Goal: Information Seeking & Learning: Check status

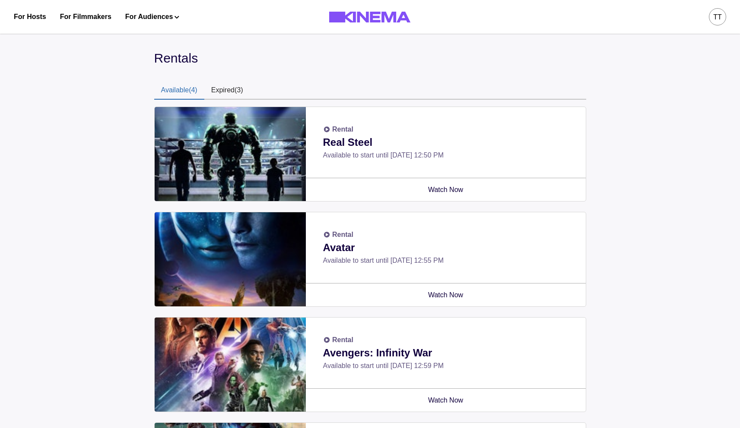
click at [238, 91] on button "Expired (3)" at bounding box center [227, 91] width 46 height 18
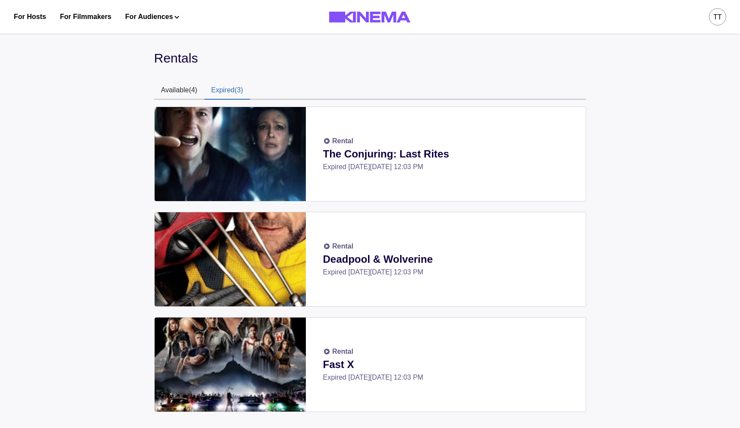
click at [187, 89] on button "Available (4)" at bounding box center [179, 91] width 50 height 18
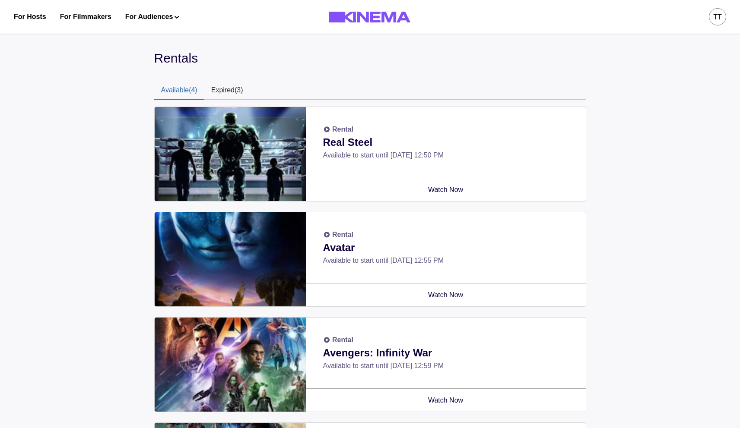
click at [241, 93] on button "Expired (3)" at bounding box center [227, 91] width 46 height 18
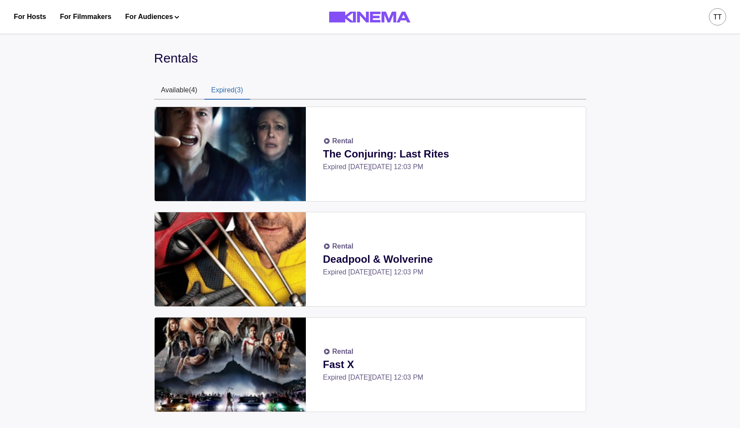
click at [159, 90] on button "Available (4)" at bounding box center [179, 91] width 50 height 18
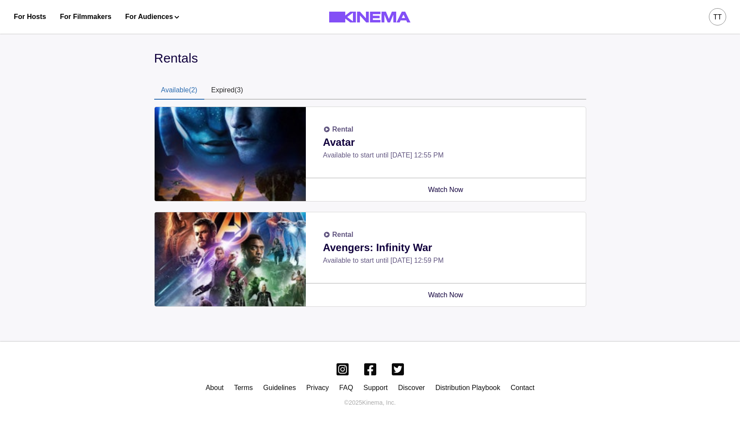
click at [337, 323] on div "Rentals Available (2) Expired (3) Rental Avatar Available to start until Fri, O…" at bounding box center [370, 185] width 740 height 314
click at [399, 320] on div "Rentals Available (2) Expired (3) Rental Avatar Available to start until Fri, O…" at bounding box center [370, 184] width 432 height 273
click at [436, 321] on div "Rentals Available (2) Expired (3) Rental Avatar Available to start until Fri, O…" at bounding box center [370, 185] width 740 height 314
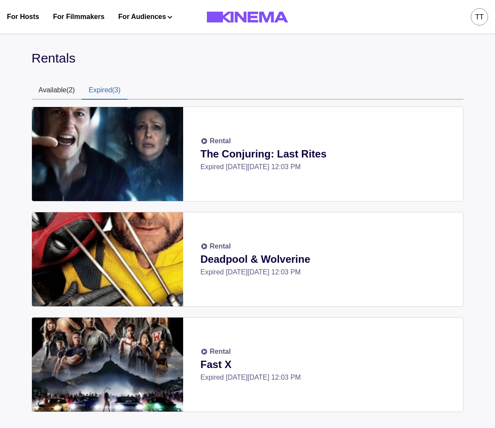
click at [124, 95] on button "Expired (3)" at bounding box center [105, 91] width 46 height 18
click at [59, 95] on button "Available (2)" at bounding box center [57, 91] width 50 height 18
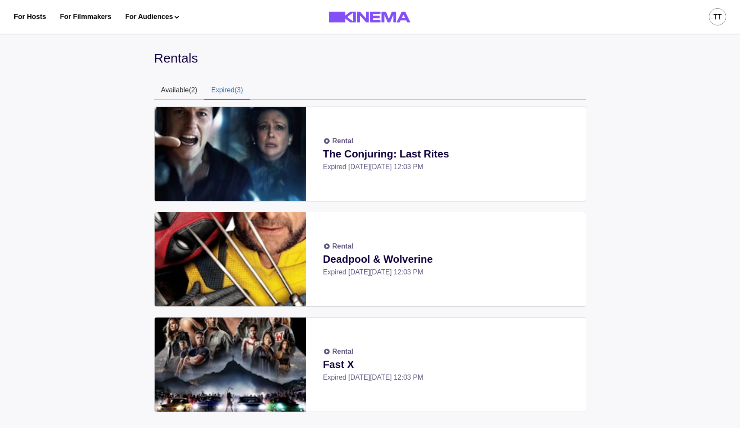
click at [237, 89] on button "Expired (3)" at bounding box center [227, 91] width 46 height 18
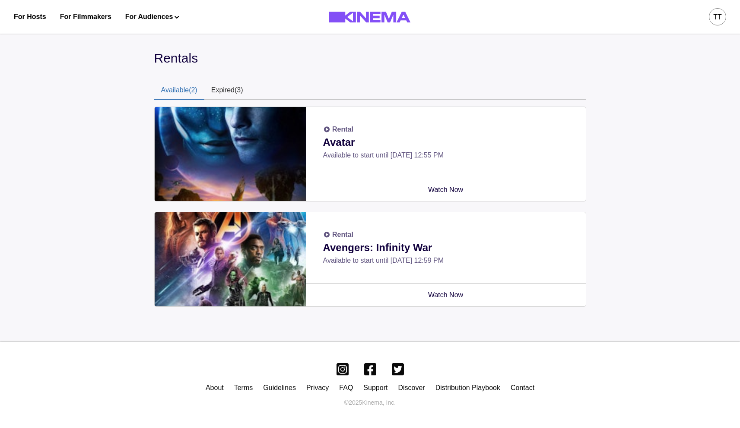
click at [174, 92] on button "Available (2)" at bounding box center [179, 91] width 50 height 18
click at [318, 78] on div "Rentals Available (2) Expired (3) Rental Avatar Available to start until Fri, O…" at bounding box center [370, 184] width 432 height 273
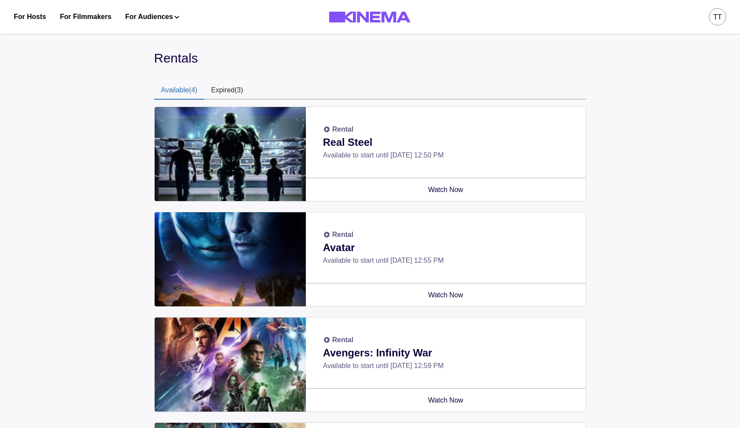
click at [220, 90] on button "Expired (3)" at bounding box center [227, 91] width 46 height 18
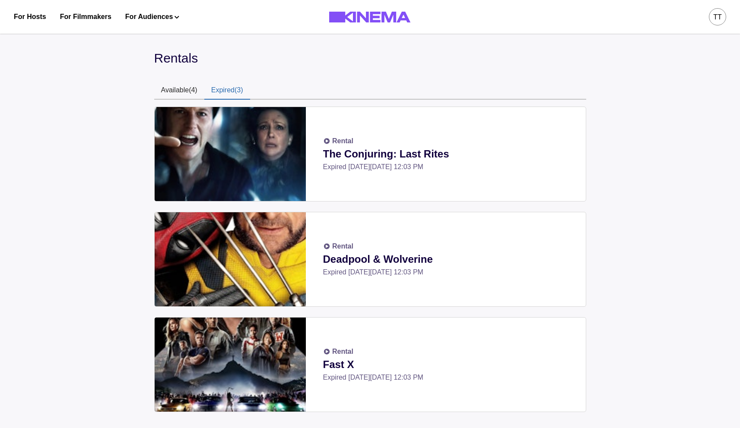
click at [185, 92] on button "Available (4)" at bounding box center [179, 91] width 50 height 18
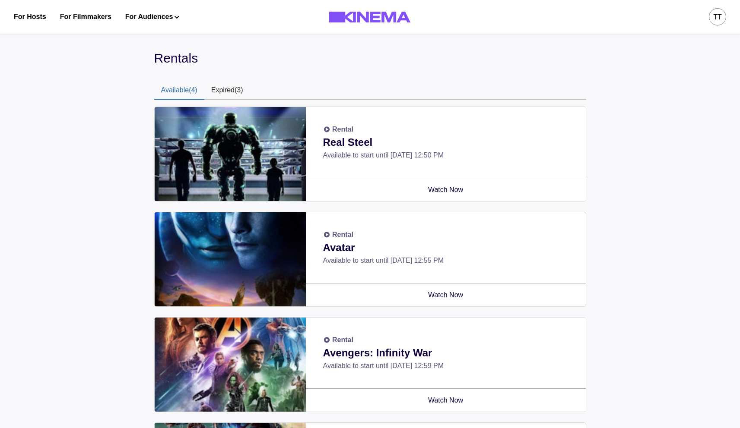
click at [227, 92] on button "Expired (3)" at bounding box center [227, 91] width 46 height 18
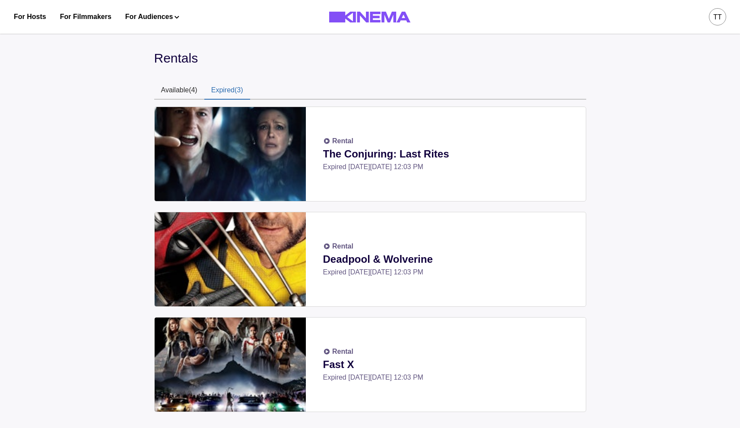
click at [177, 89] on button "Available (4)" at bounding box center [179, 91] width 50 height 18
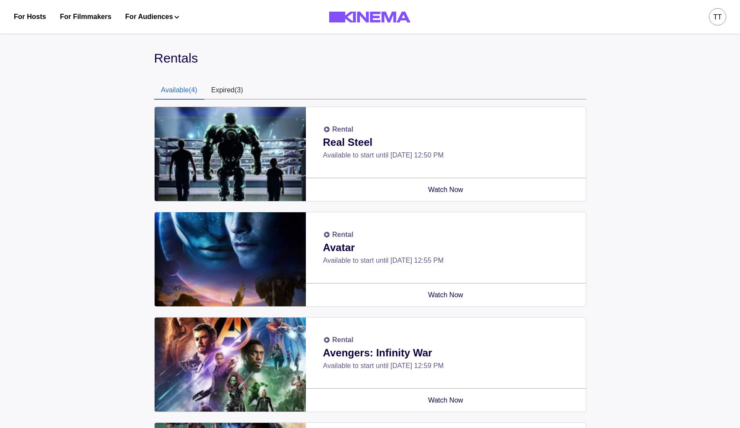
click at [227, 96] on button "Expired (3)" at bounding box center [227, 91] width 46 height 18
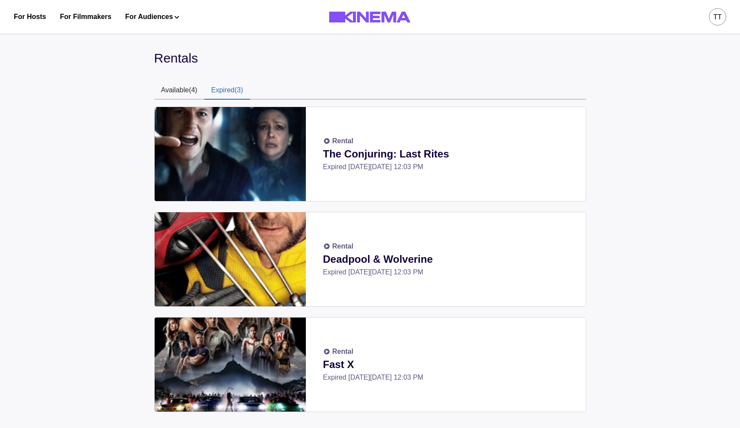
click at [144, 88] on div "Rentals Available (4) Expired (3) Rental The Conjuring: Last Rites Expired on T…" at bounding box center [370, 234] width 740 height 412
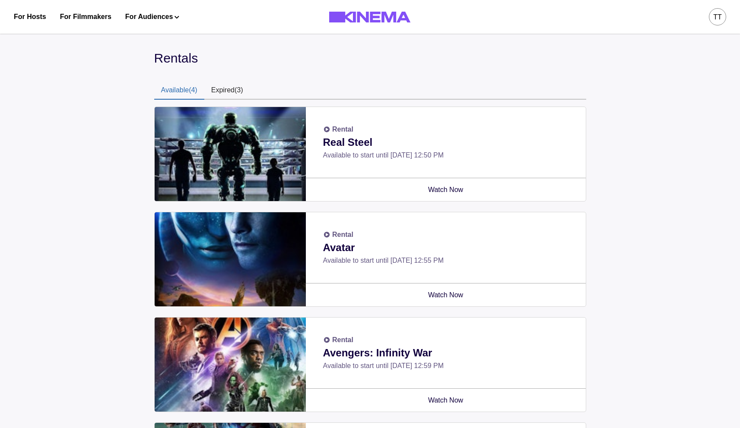
click at [166, 91] on button "Available (4)" at bounding box center [179, 91] width 50 height 18
click at [250, 91] on button "Expired (3)" at bounding box center [227, 91] width 46 height 18
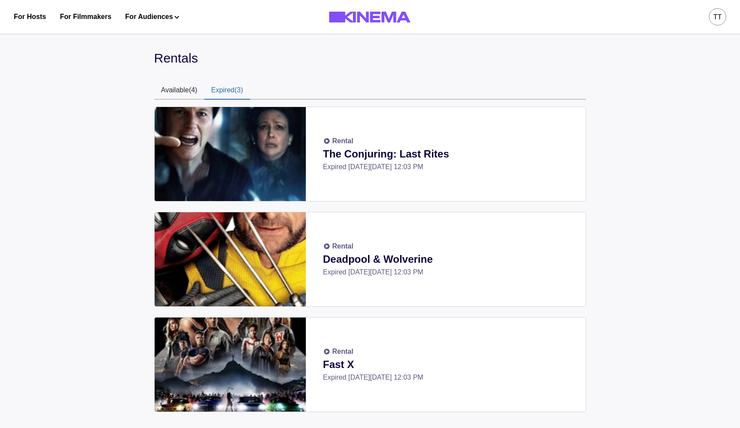
click at [152, 92] on div "Rentals Available (4) Expired (3) Rental The Conjuring: Last Rites Expired on T…" at bounding box center [370, 234] width 740 height 412
click at [98, 89] on div "Rentals Available (4) Expired (3) Rental The Conjuring: Last Rites Expired on T…" at bounding box center [370, 234] width 740 height 412
click at [176, 95] on button "Available (4)" at bounding box center [179, 91] width 50 height 18
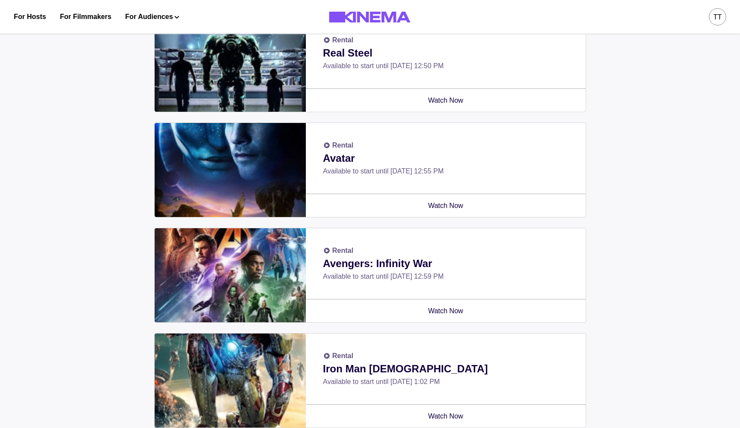
scroll to position [203, 0]
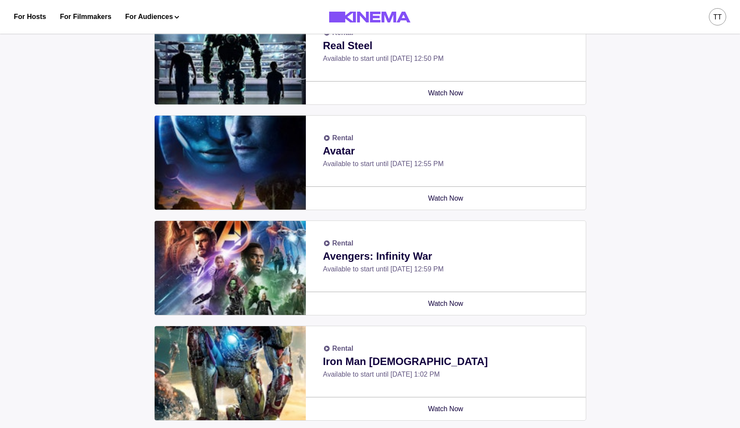
scroll to position [203, 0]
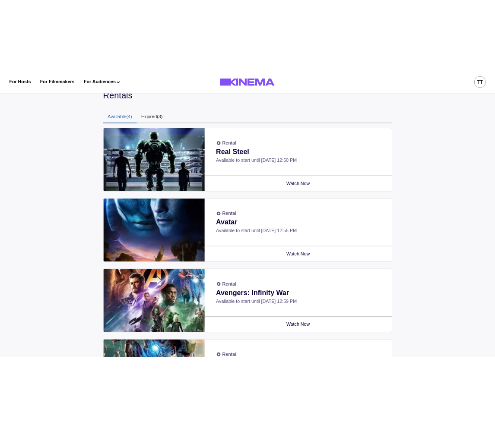
scroll to position [47, 0]
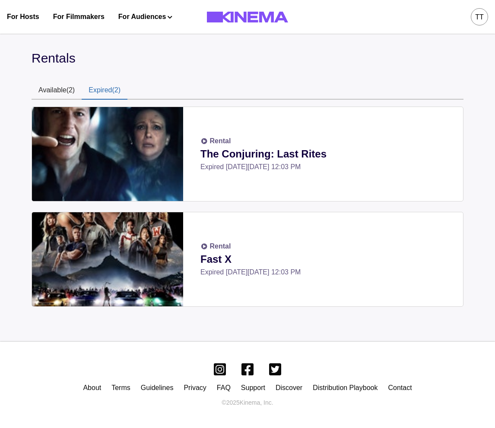
click at [112, 91] on button "Expired (2)" at bounding box center [105, 91] width 46 height 18
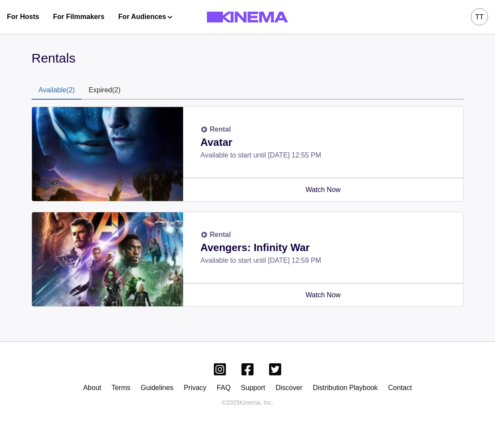
click at [59, 90] on button "Available (2)" at bounding box center [57, 91] width 50 height 18
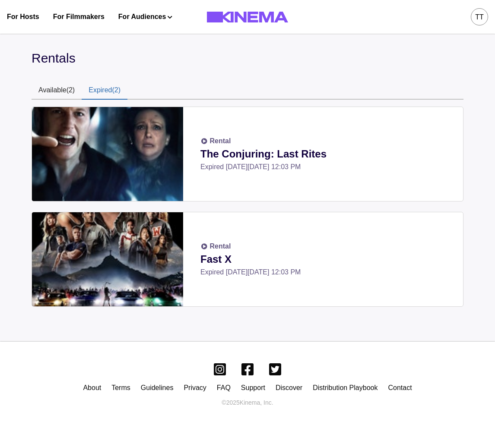
click at [114, 88] on button "Expired (2)" at bounding box center [105, 91] width 46 height 18
click at [61, 93] on button "Available (2)" at bounding box center [57, 91] width 50 height 18
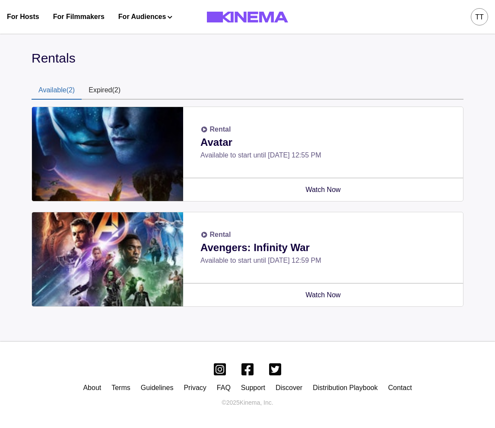
click at [56, 91] on button "Available (2)" at bounding box center [57, 91] width 50 height 18
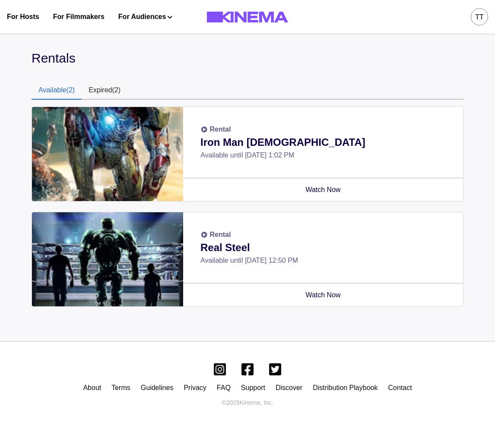
click at [390, 69] on div "Rentals Available (2) Expired (2) Rental Iron Man 3 Available until Fri, Oct 31…" at bounding box center [248, 184] width 432 height 273
click at [124, 91] on button "Expired (3)" at bounding box center [105, 91] width 46 height 18
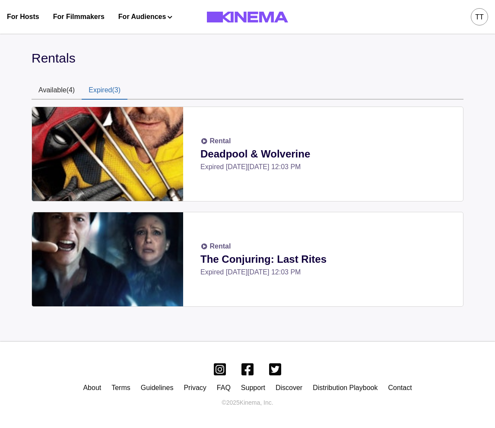
click at [64, 88] on button "Available (4)" at bounding box center [57, 91] width 50 height 18
click at [103, 93] on button "Expired (3)" at bounding box center [105, 91] width 46 height 18
click at [67, 92] on button "Available (4)" at bounding box center [57, 91] width 50 height 18
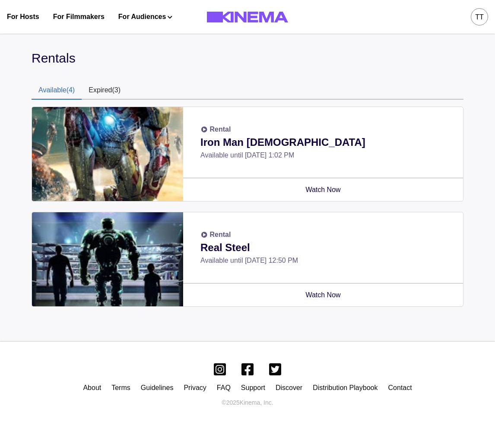
click at [102, 91] on button "Expired (3)" at bounding box center [105, 91] width 46 height 18
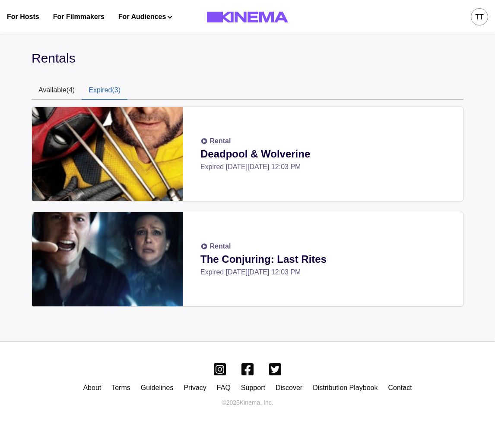
click at [66, 91] on button "Available (4)" at bounding box center [57, 91] width 50 height 18
click at [95, 89] on button "Expired (3)" at bounding box center [105, 91] width 46 height 18
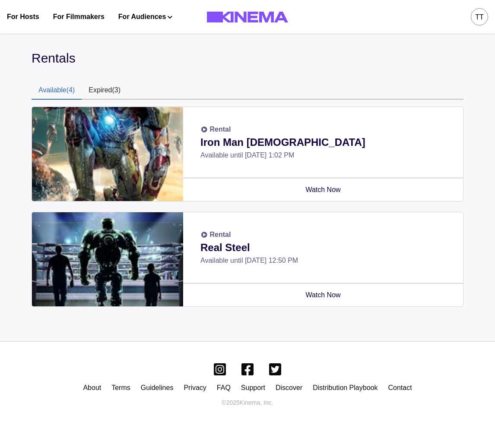
click at [64, 91] on button "Available (4)" at bounding box center [57, 91] width 50 height 18
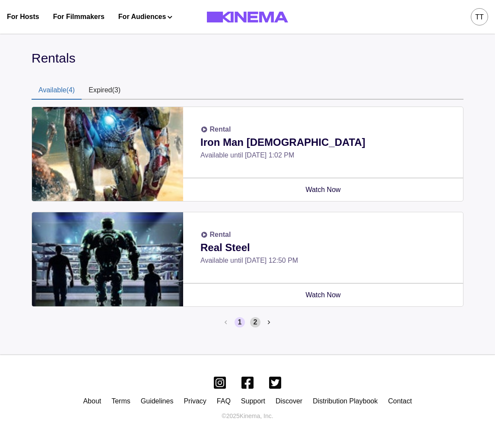
click at [255, 320] on button "2" at bounding box center [255, 322] width 10 height 10
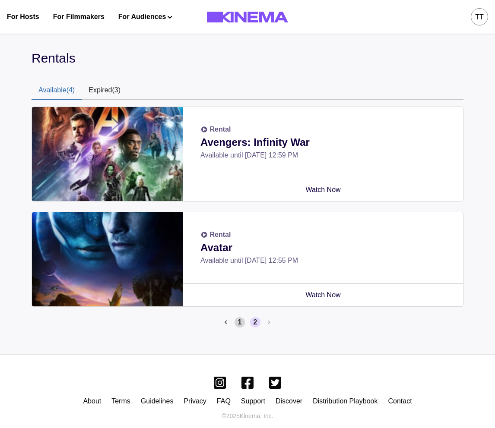
click at [235, 320] on button "1" at bounding box center [239, 322] width 10 height 10
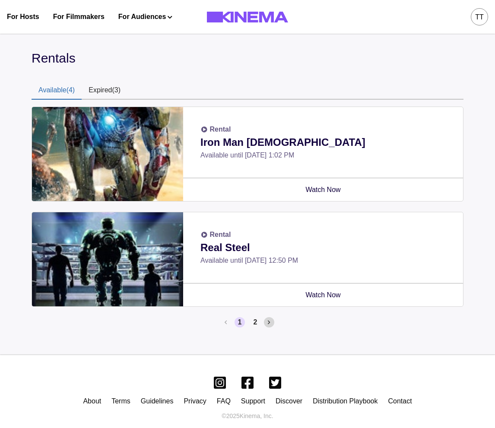
click at [267, 322] on button "Next page" at bounding box center [269, 322] width 10 height 10
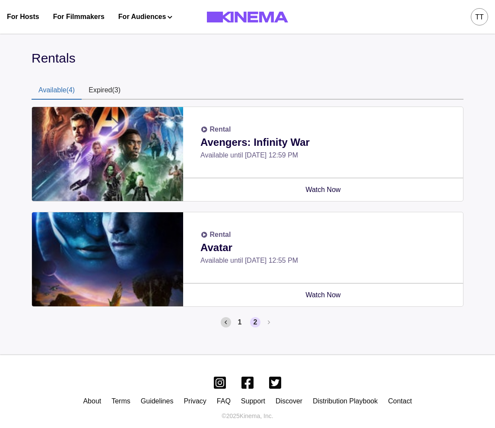
click at [228, 322] on button "Previous page" at bounding box center [226, 322] width 10 height 10
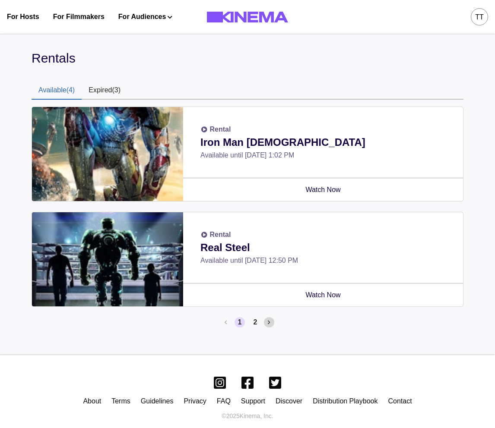
click at [272, 325] on button "Next page" at bounding box center [269, 322] width 10 height 10
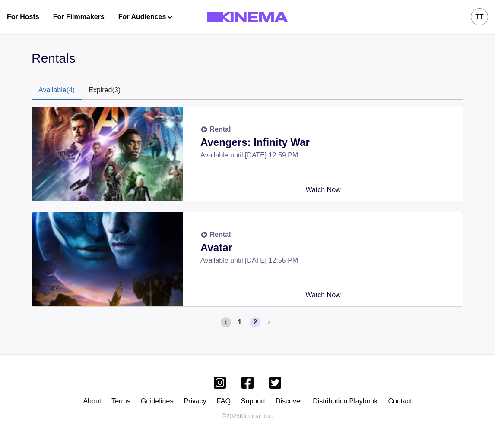
click at [229, 322] on button "Previous page" at bounding box center [226, 322] width 10 height 10
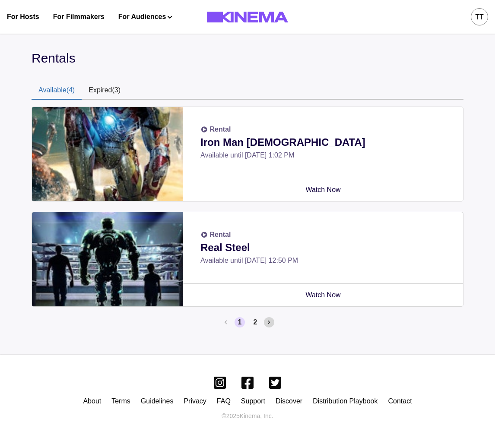
click at [268, 323] on icon "Next page" at bounding box center [269, 323] width 2 height 6
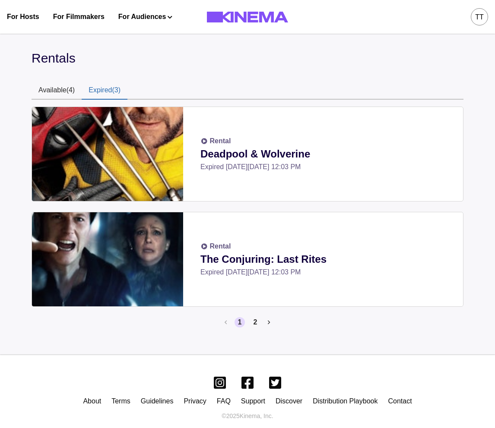
click at [124, 88] on button "Expired (3)" at bounding box center [105, 91] width 46 height 18
click at [272, 322] on button "Next page" at bounding box center [269, 322] width 10 height 10
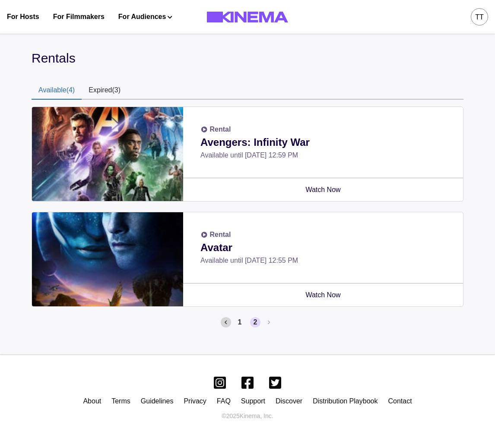
click at [225, 324] on icon "Previous page" at bounding box center [226, 323] width 2 height 6
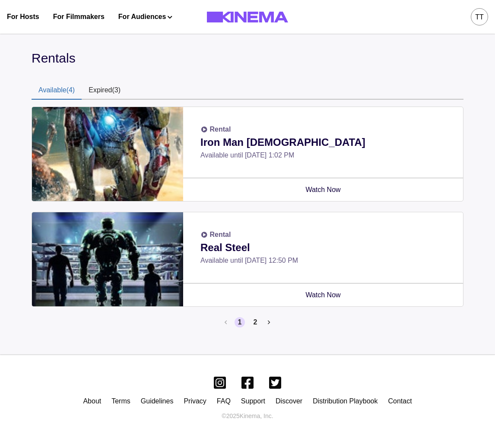
click at [115, 88] on button "Expired (3)" at bounding box center [105, 91] width 46 height 18
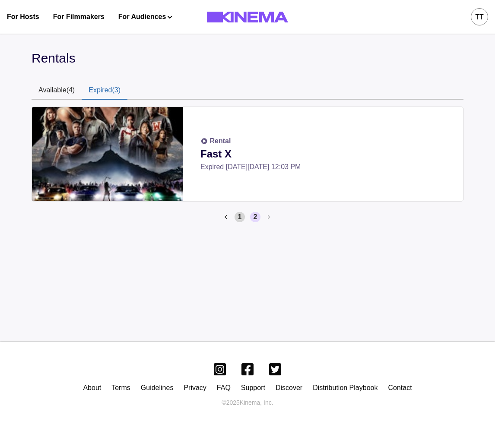
click at [237, 219] on button "1" at bounding box center [239, 217] width 10 height 10
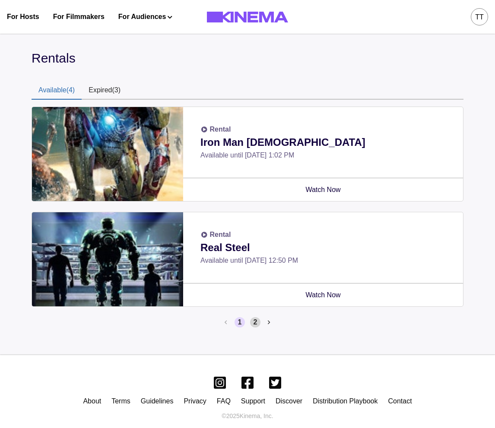
click at [258, 322] on button "2" at bounding box center [255, 322] width 10 height 10
click at [253, 321] on button "2" at bounding box center [255, 322] width 10 height 10
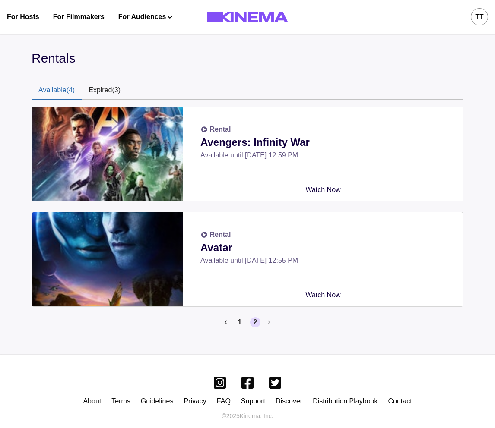
click at [95, 95] on button "Expired (3)" at bounding box center [105, 91] width 46 height 18
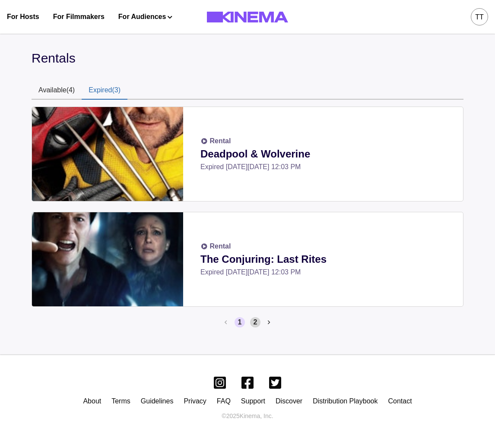
click at [253, 320] on button "2" at bounding box center [255, 322] width 10 height 10
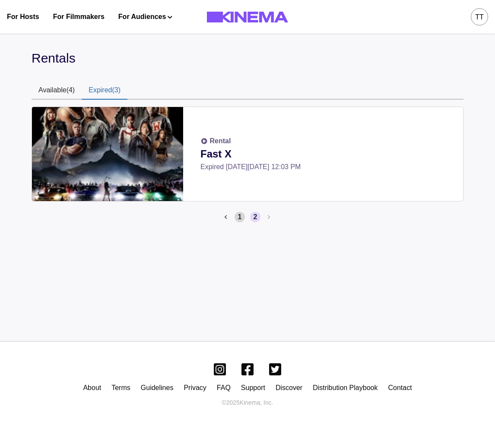
click at [237, 215] on button "1" at bounding box center [239, 217] width 10 height 10
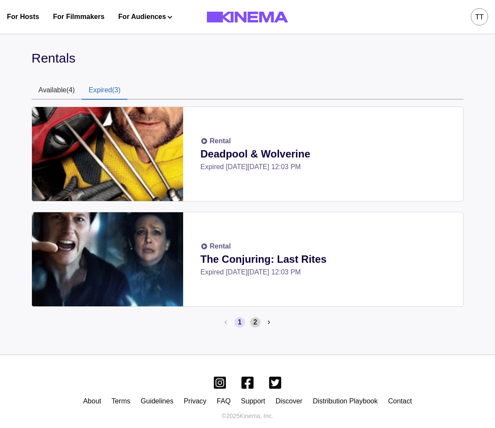
click at [258, 318] on button "2" at bounding box center [255, 322] width 10 height 10
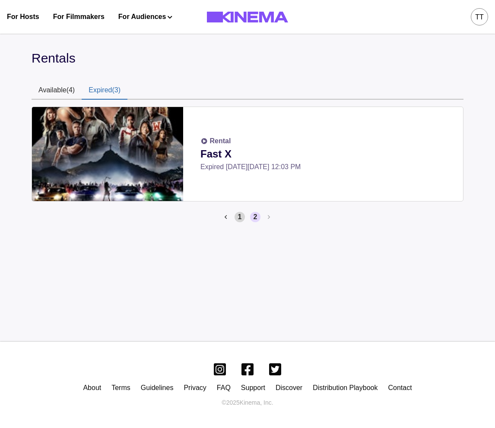
click at [236, 218] on button "1" at bounding box center [239, 217] width 10 height 10
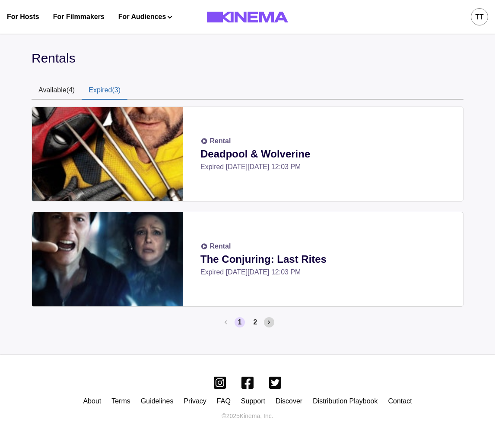
click at [266, 317] on button "Next page" at bounding box center [269, 322] width 10 height 10
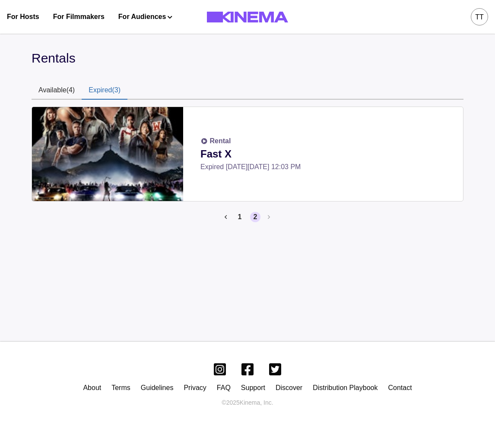
click at [239, 211] on div "Rental Fast X Expired on Tue, Sep 30 2025, 12:03 PM 1 2" at bounding box center [248, 165] width 432 height 130
click at [240, 214] on button "1" at bounding box center [239, 217] width 10 height 10
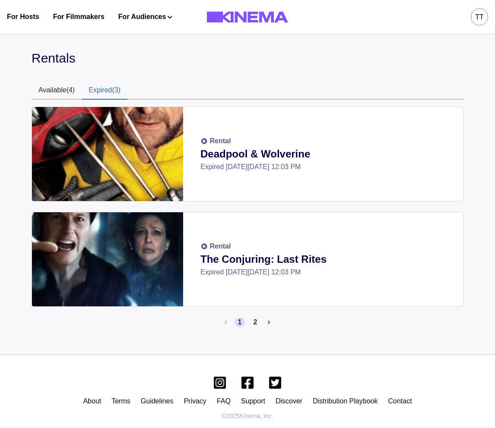
click at [259, 328] on div "Rental Deadpool & Wolverine Expired on Tue, Sep 30 2025, 12:03 PM Rental The Co…" at bounding box center [248, 217] width 432 height 235
click at [257, 327] on button "2" at bounding box center [255, 322] width 10 height 10
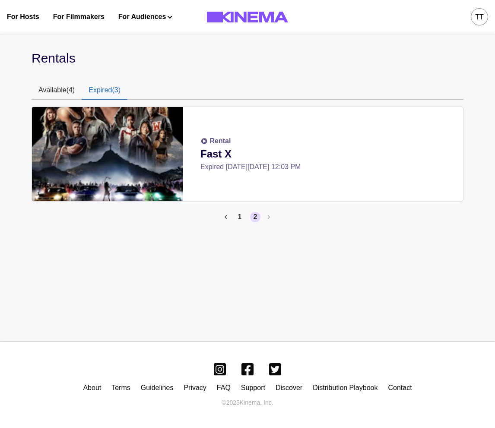
click at [247, 217] on li "2" at bounding box center [254, 217] width 14 height 10
click at [243, 217] on button "1" at bounding box center [239, 217] width 10 height 10
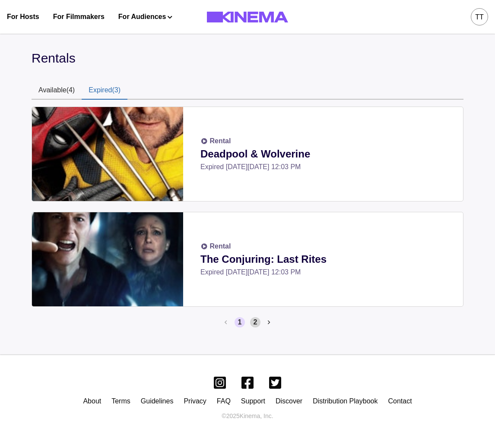
click at [252, 326] on button "2" at bounding box center [255, 322] width 10 height 10
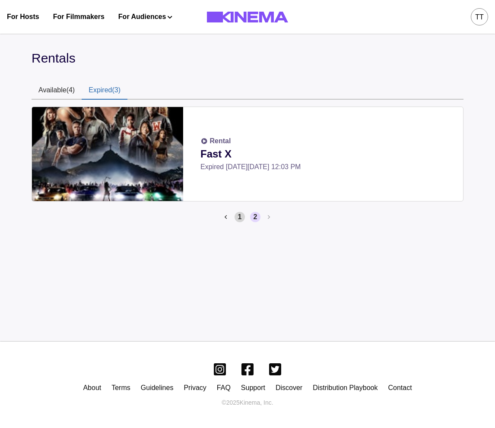
click at [234, 219] on button "1" at bounding box center [239, 217] width 10 height 10
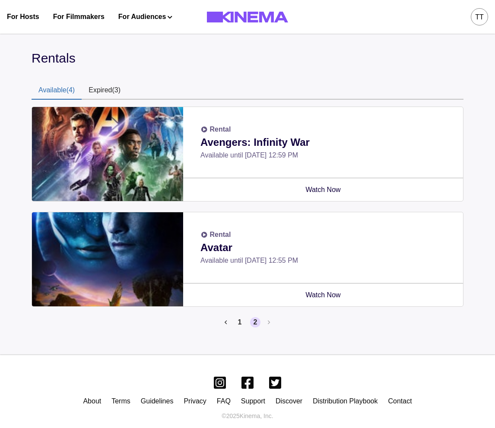
click at [74, 92] on button "Available (4)" at bounding box center [57, 91] width 50 height 18
click at [241, 321] on button "1" at bounding box center [239, 322] width 10 height 10
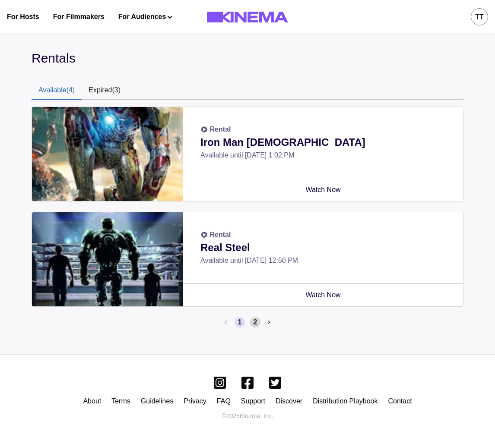
click at [256, 324] on button "2" at bounding box center [255, 322] width 10 height 10
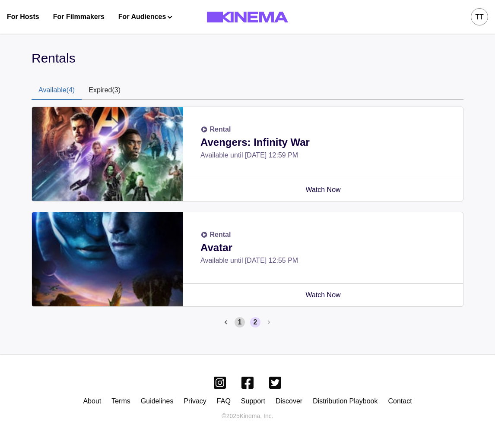
click at [241, 323] on button "1" at bounding box center [239, 322] width 10 height 10
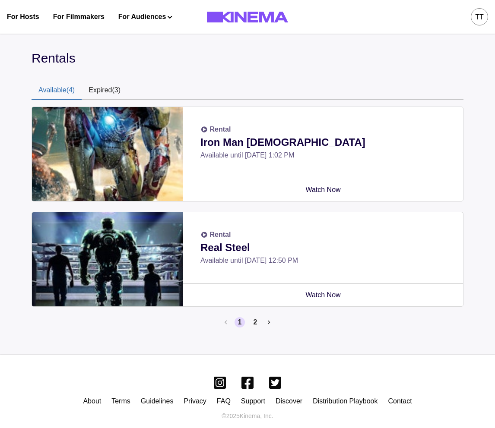
click at [110, 87] on button "Expired (3)" at bounding box center [105, 91] width 46 height 18
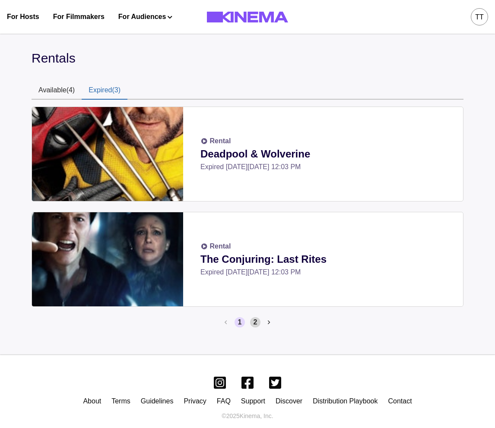
click at [255, 323] on button "2" at bounding box center [255, 322] width 10 height 10
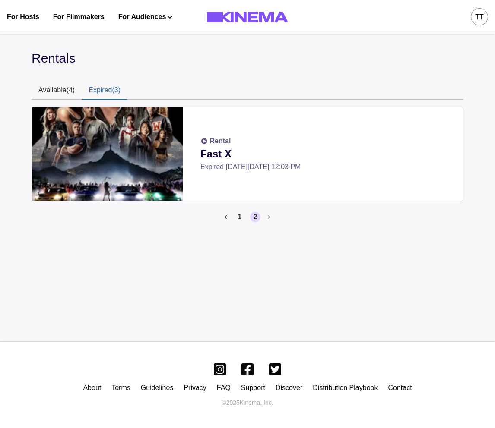
click at [54, 91] on button "Available (4)" at bounding box center [57, 91] width 50 height 18
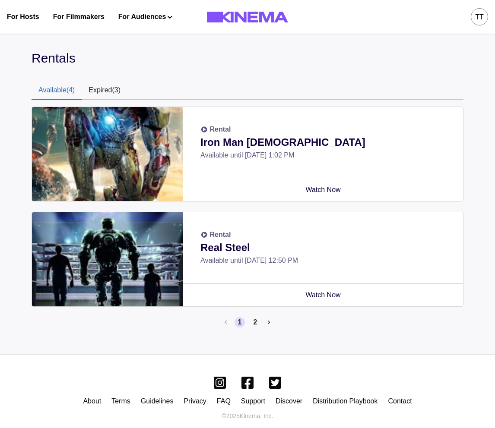
click at [106, 90] on button "Expired (3)" at bounding box center [105, 91] width 46 height 18
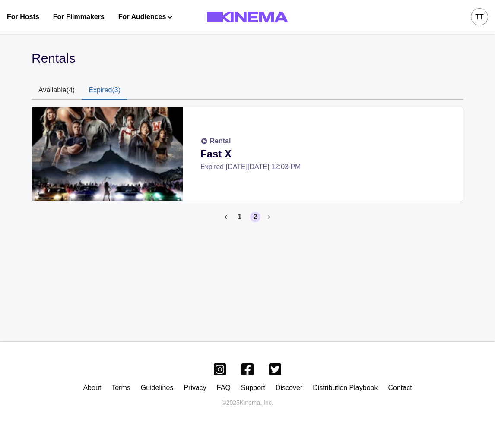
click at [61, 85] on button "Available (4)" at bounding box center [57, 91] width 50 height 18
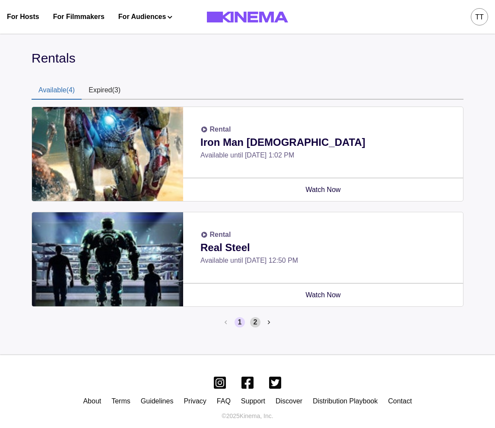
click at [257, 325] on button "2" at bounding box center [255, 322] width 10 height 10
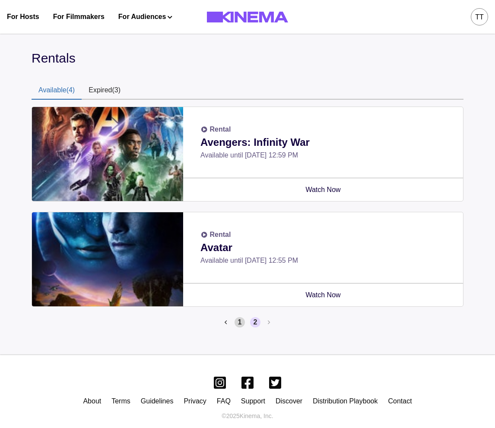
click at [242, 324] on button "1" at bounding box center [239, 322] width 10 height 10
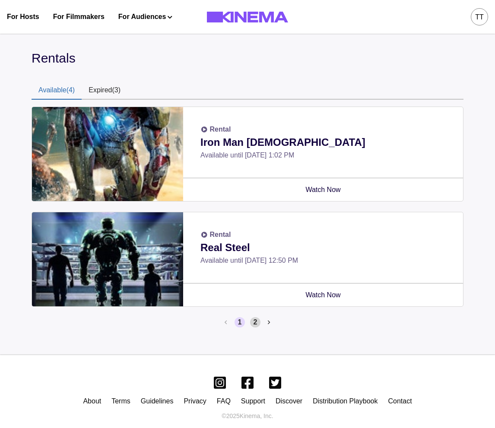
click at [253, 323] on button "2" at bounding box center [255, 322] width 10 height 10
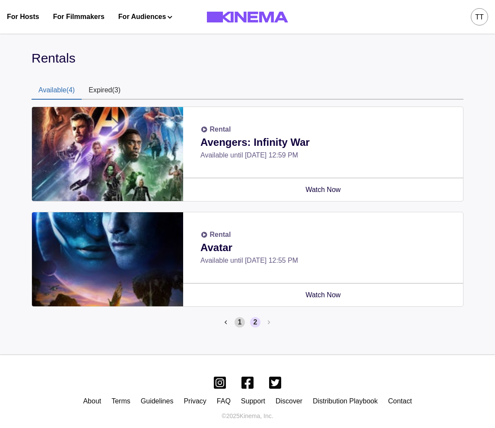
click at [242, 325] on button "1" at bounding box center [239, 322] width 10 height 10
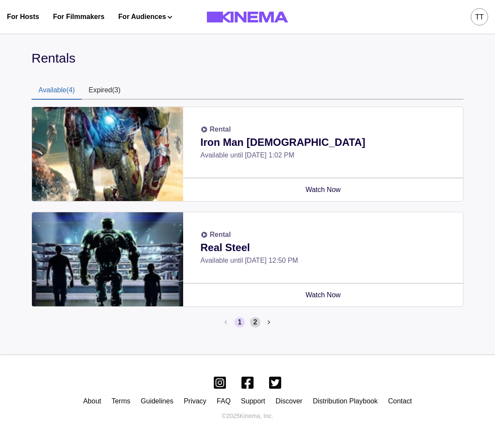
click at [256, 323] on button "2" at bounding box center [255, 322] width 10 height 10
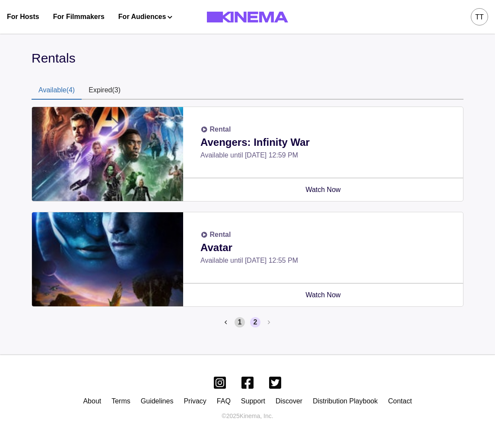
click at [238, 323] on button "1" at bounding box center [239, 322] width 10 height 10
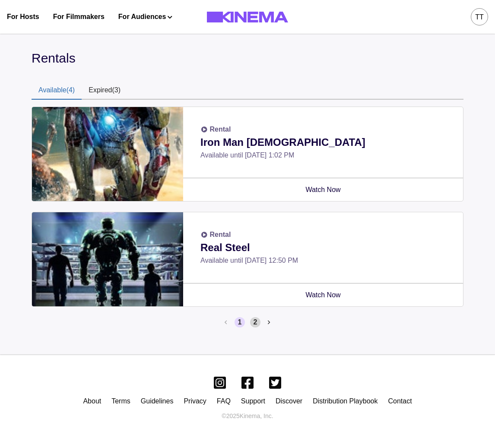
click at [251, 324] on button "2" at bounding box center [255, 322] width 10 height 10
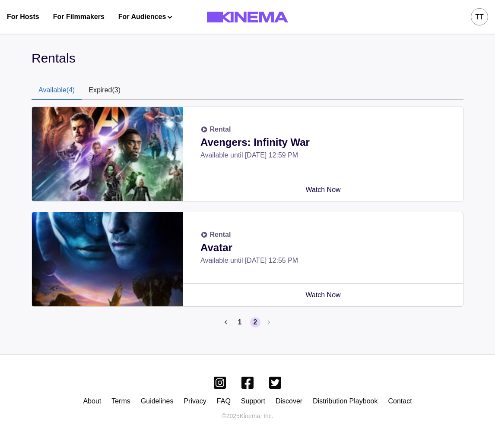
click at [124, 99] on button "Expired (3)" at bounding box center [105, 91] width 46 height 18
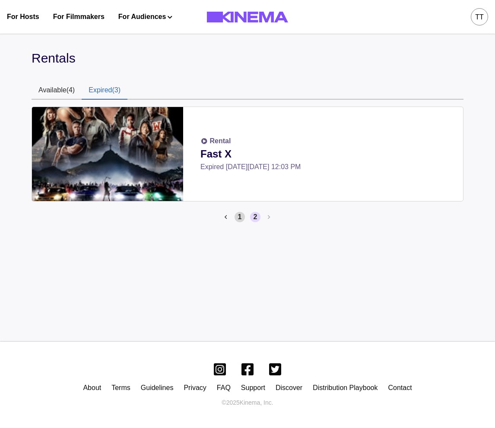
click at [237, 219] on button "1" at bounding box center [239, 217] width 10 height 10
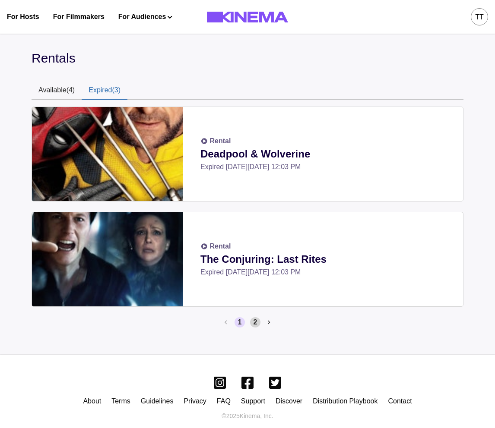
click at [252, 321] on button "2" at bounding box center [255, 322] width 10 height 10
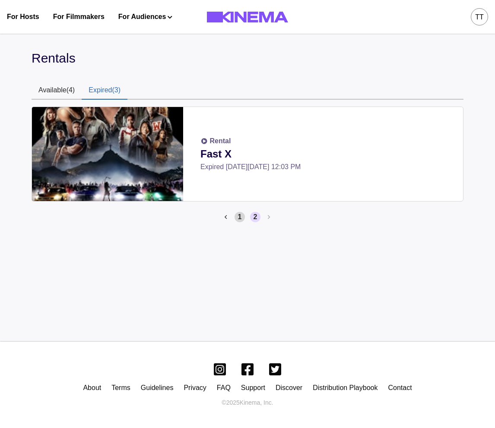
click at [242, 216] on button "1" at bounding box center [239, 217] width 10 height 10
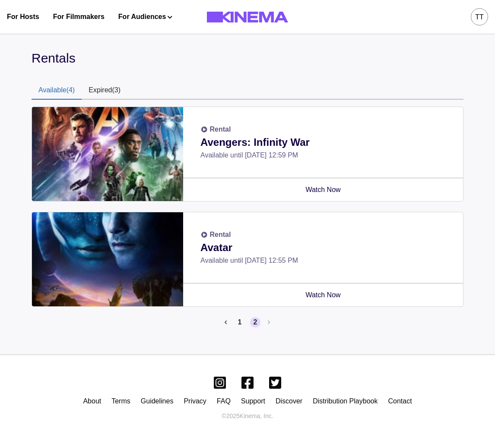
click at [64, 84] on button "Available (4)" at bounding box center [57, 91] width 50 height 18
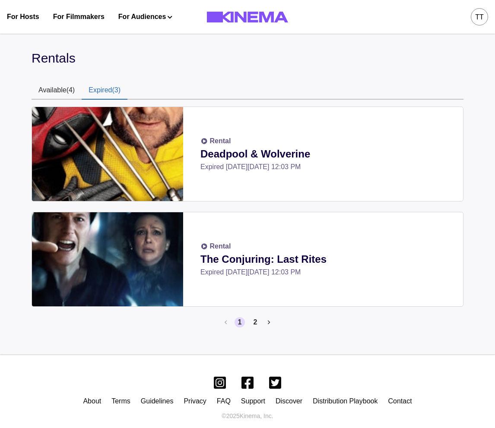
click at [109, 94] on button "Expired (3)" at bounding box center [105, 91] width 46 height 18
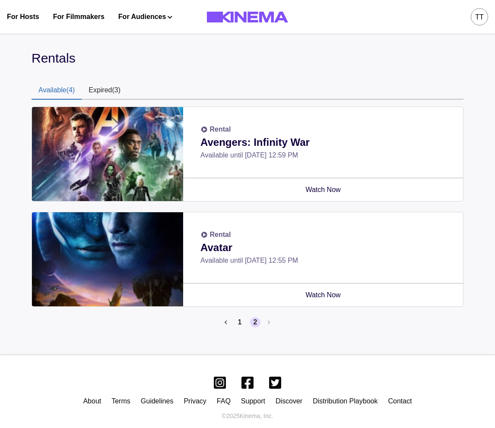
click at [65, 91] on button "Available (4)" at bounding box center [57, 91] width 50 height 18
click at [237, 321] on button "1" at bounding box center [239, 322] width 10 height 10
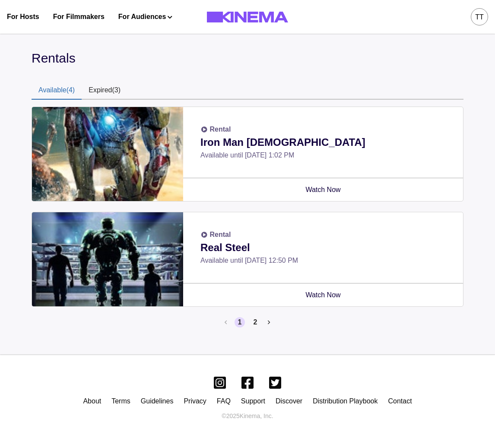
click at [364, 62] on div "Rentals" at bounding box center [248, 57] width 432 height 19
click at [256, 326] on button "2" at bounding box center [255, 322] width 10 height 10
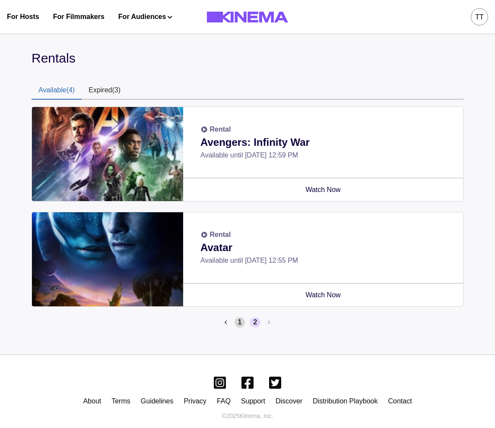
click at [241, 320] on button "1" at bounding box center [239, 322] width 10 height 10
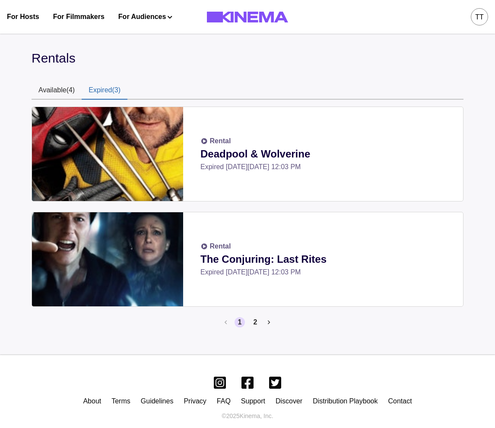
click at [103, 88] on button "Expired (3)" at bounding box center [105, 91] width 46 height 18
click at [61, 89] on button "Available (4)" at bounding box center [57, 91] width 50 height 18
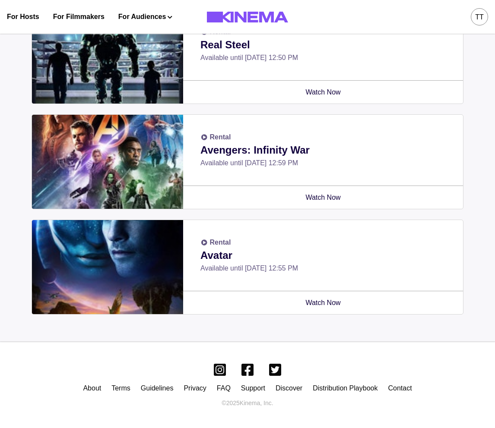
scroll to position [19, 0]
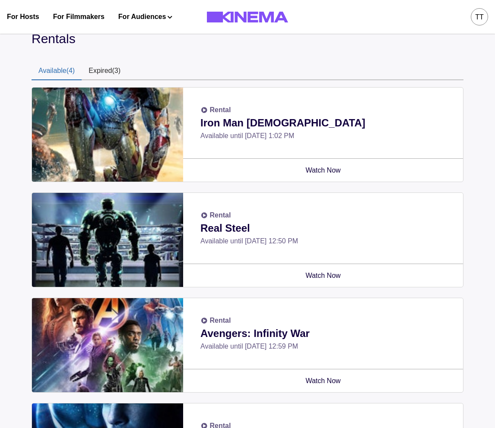
click at [107, 66] on button "Expired (3)" at bounding box center [105, 71] width 46 height 18
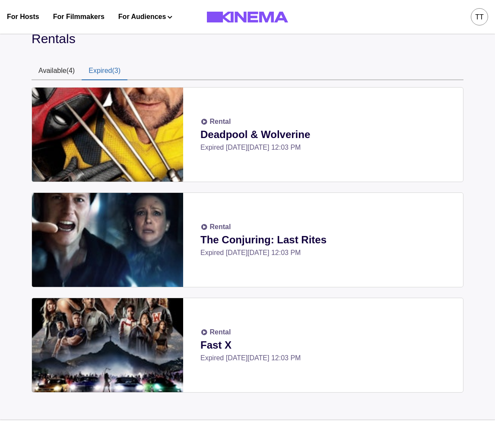
click at [70, 70] on button "Available (4)" at bounding box center [57, 71] width 50 height 18
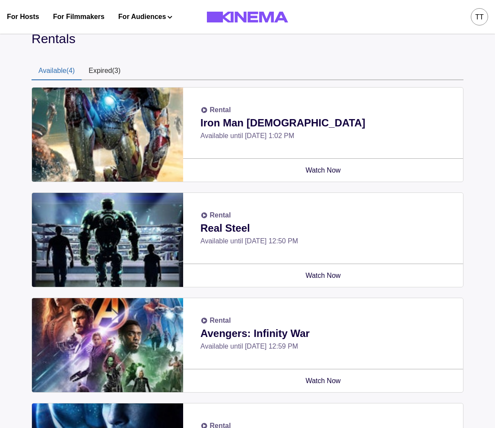
click at [99, 72] on button "Expired (3)" at bounding box center [105, 71] width 46 height 18
click at [68, 70] on button "Available (4)" at bounding box center [57, 71] width 50 height 18
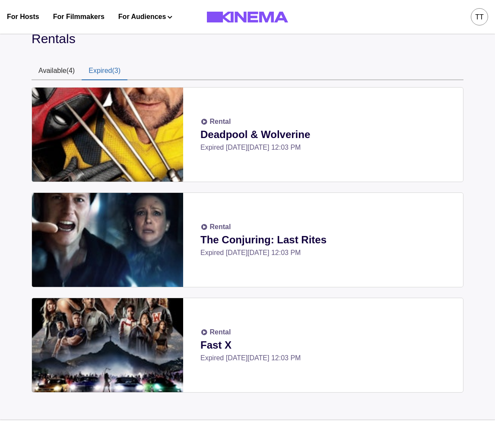
click at [92, 72] on button "Expired (3)" at bounding box center [105, 71] width 46 height 18
click at [70, 72] on button "Available (4)" at bounding box center [57, 71] width 50 height 18
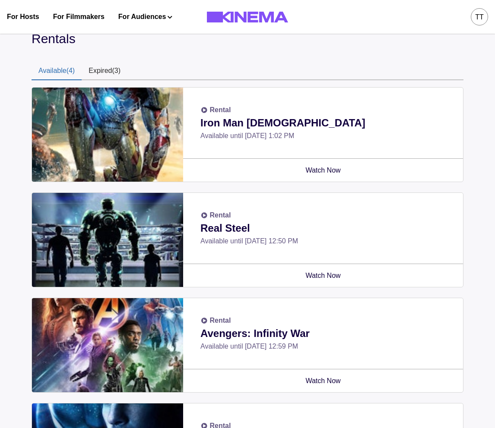
scroll to position [0, 0]
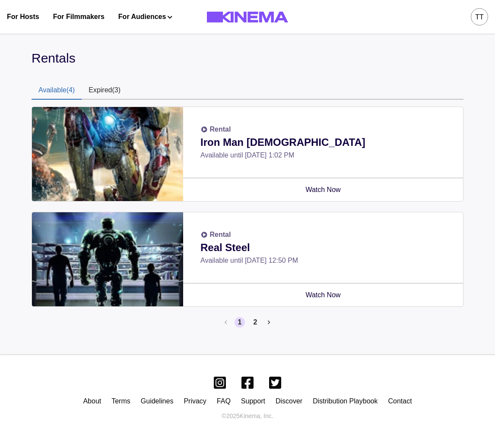
click at [114, 87] on button "Expired (3)" at bounding box center [105, 91] width 46 height 18
click at [63, 90] on button "Available (4)" at bounding box center [57, 91] width 50 height 18
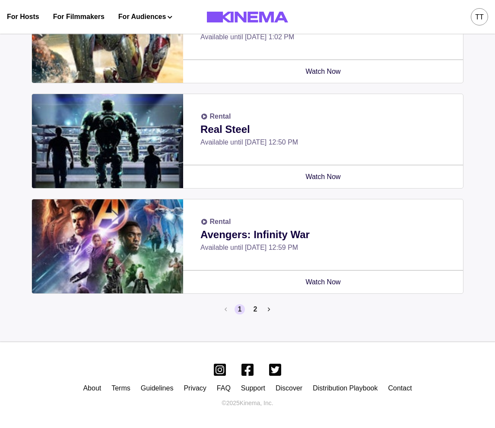
scroll to position [117, 0]
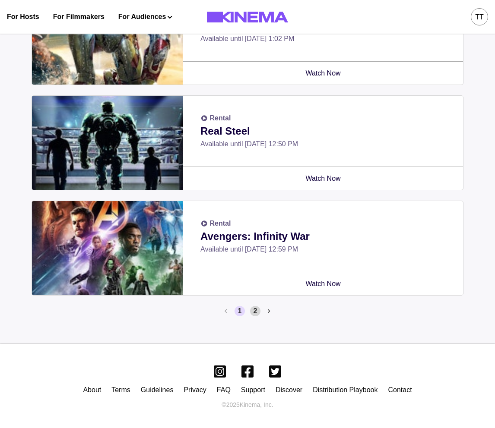
click at [253, 313] on button "2" at bounding box center [255, 311] width 10 height 10
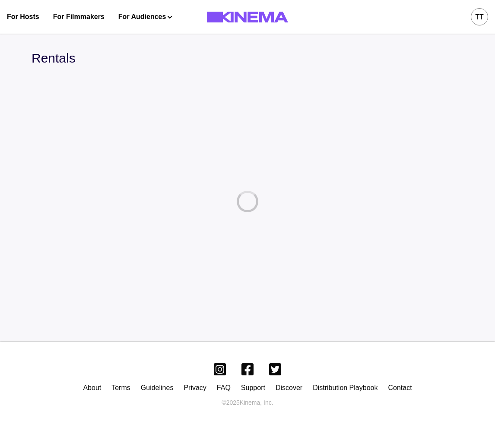
scroll to position [0, 0]
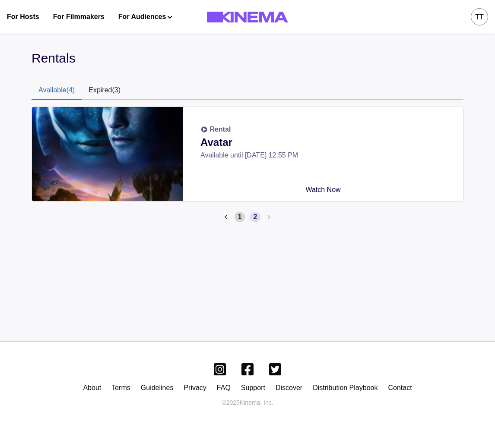
click at [240, 218] on button "1" at bounding box center [239, 217] width 10 height 10
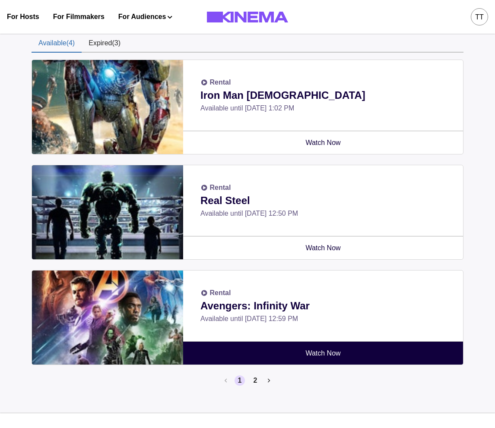
scroll to position [60, 0]
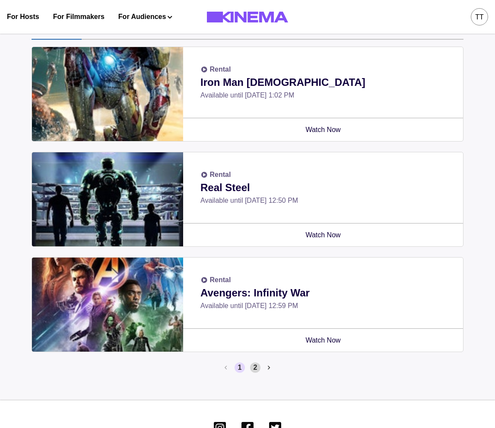
click at [256, 366] on button "2" at bounding box center [255, 368] width 10 height 10
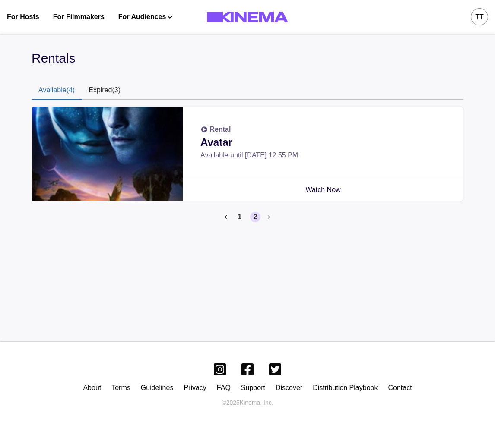
click at [115, 93] on button "Expired (3)" at bounding box center [105, 91] width 46 height 18
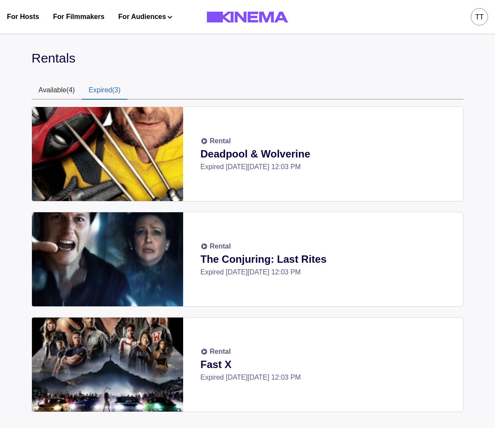
click at [64, 90] on button "Available (4)" at bounding box center [57, 91] width 50 height 18
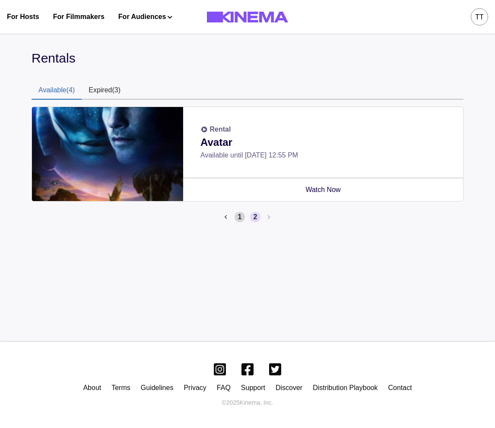
click at [238, 222] on button "1" at bounding box center [239, 217] width 10 height 10
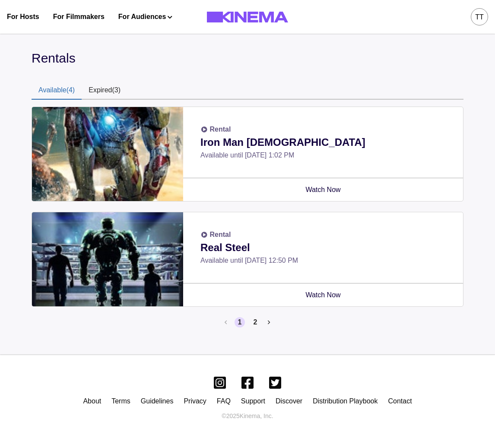
click at [394, 69] on div "Rentals Available (4) Expired (3) Rental Iron Man 3 Available until Fri, Oct 31…" at bounding box center [248, 191] width 432 height 286
